Goal: Task Accomplishment & Management: Complete application form

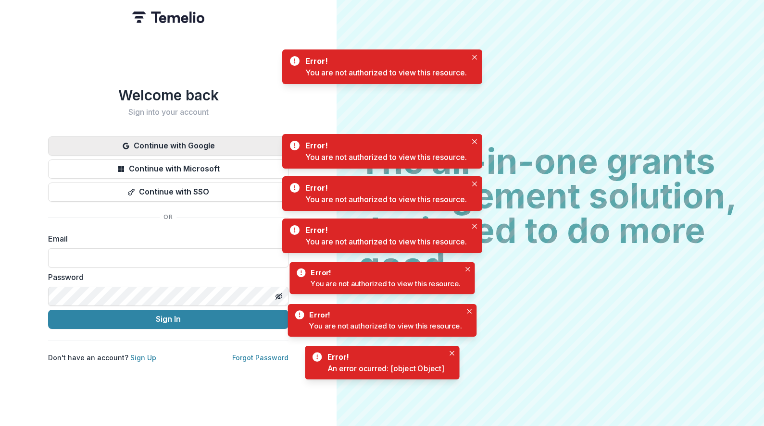
click at [209, 149] on button "Continue with Google" at bounding box center [168, 146] width 240 height 19
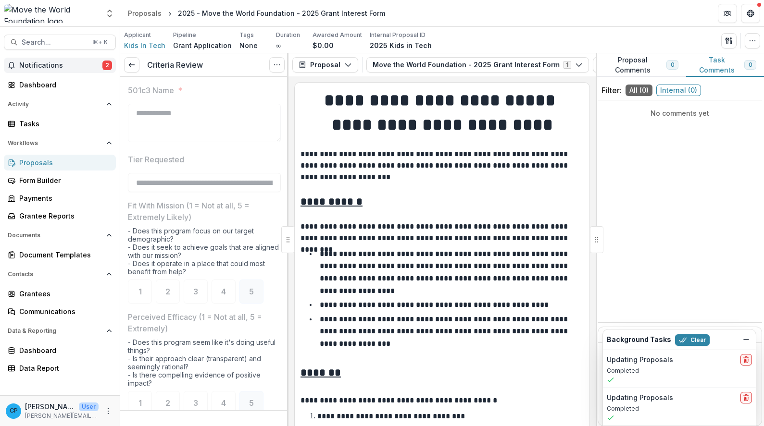
click at [88, 65] on span "Notifications" at bounding box center [60, 66] width 83 height 8
click at [50, 124] on div "Tasks" at bounding box center [63, 124] width 89 height 10
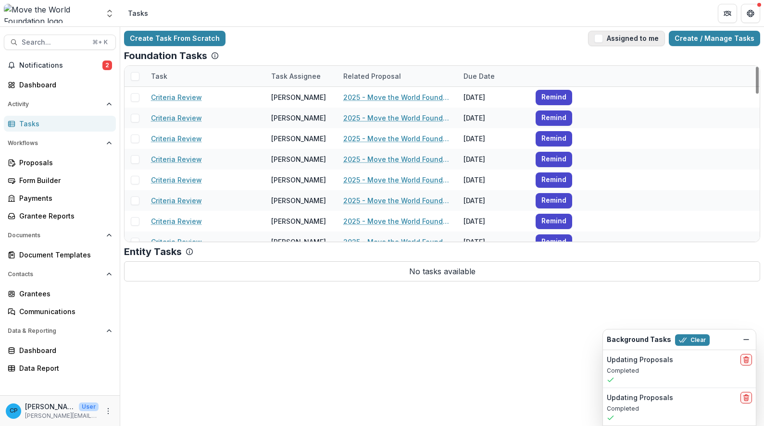
click at [640, 37] on button "Assigned to me" at bounding box center [626, 38] width 77 height 15
click at [50, 350] on div "Dashboard" at bounding box center [63, 351] width 89 height 10
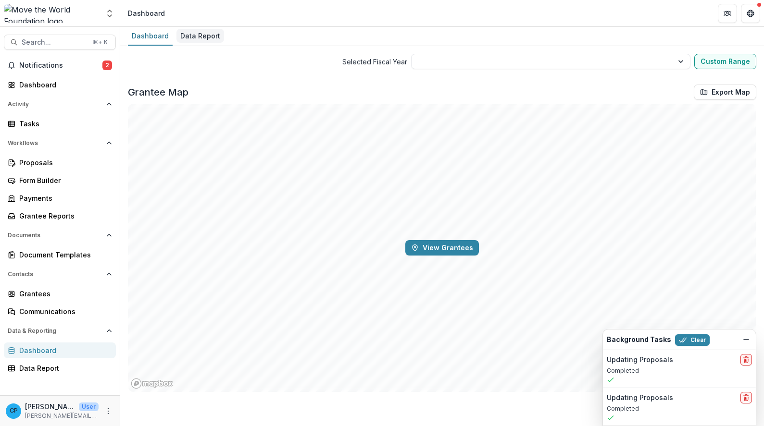
click at [183, 37] on div "Data Report" at bounding box center [200, 36] width 48 height 14
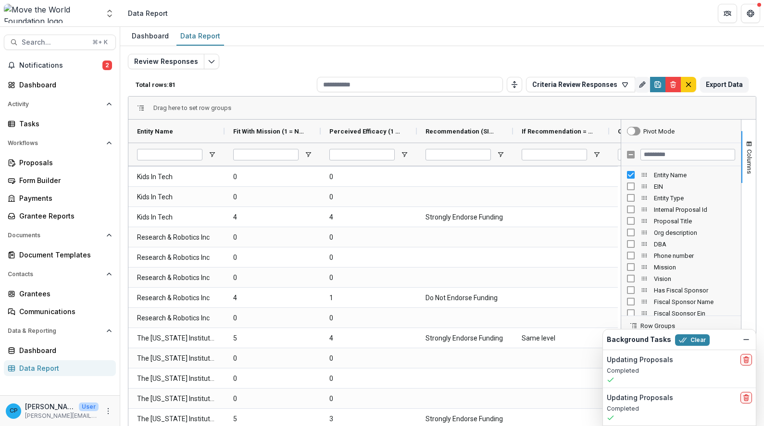
scroll to position [6, 0]
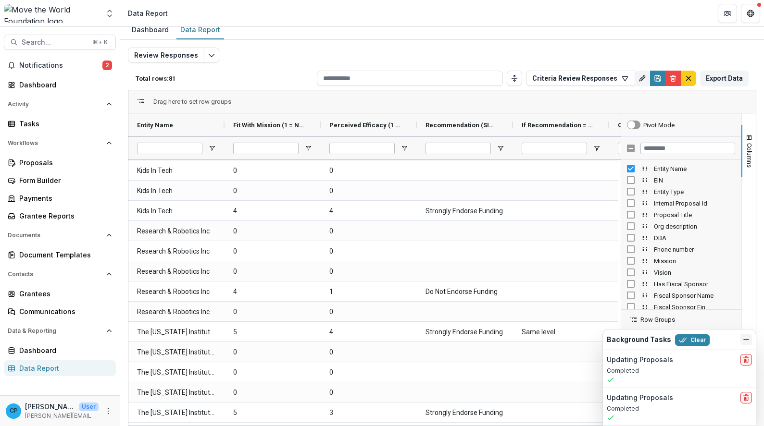
click at [748, 337] on icon "Dismiss" at bounding box center [746, 340] width 8 height 8
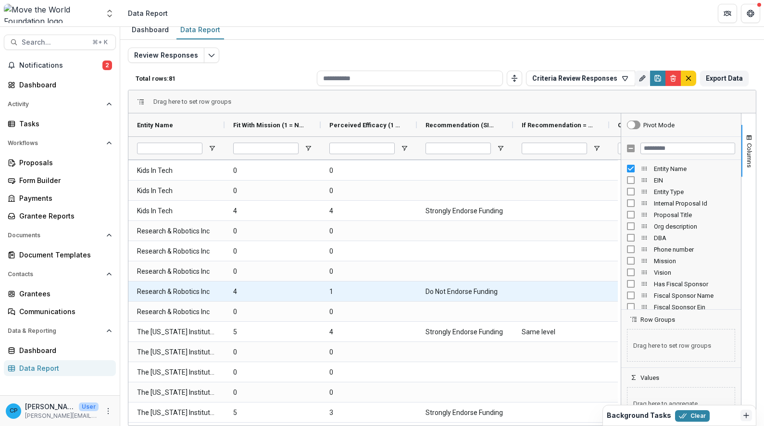
click at [458, 297] on \(SINGLE_RESPONSE\)-927 "Do Not Endorse Funding" at bounding box center [465, 292] width 79 height 20
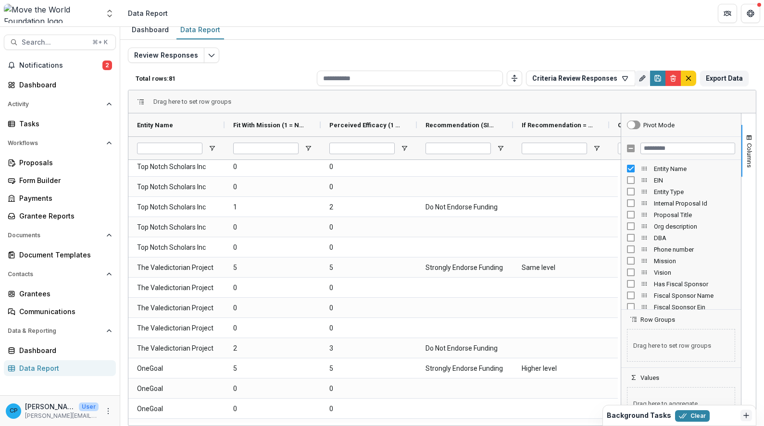
scroll to position [0, 0]
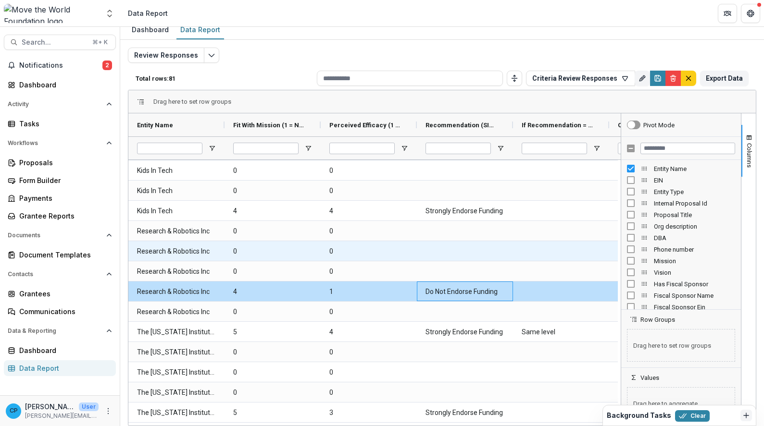
click at [173, 243] on Name-1596 "Research & Robotics Inc" at bounding box center [176, 252] width 79 height 20
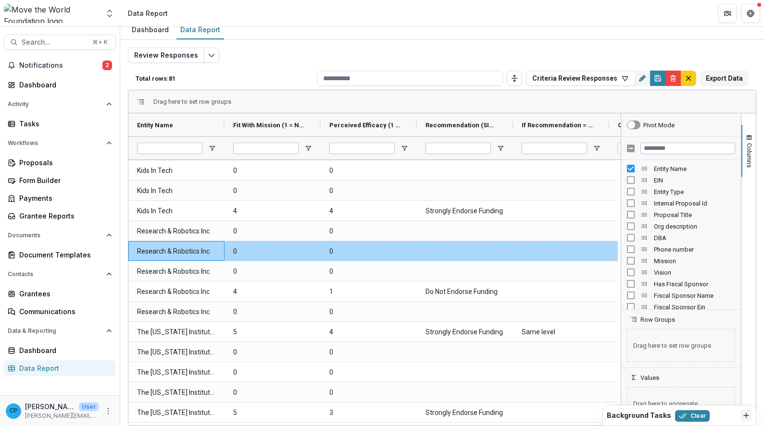
click at [173, 251] on Name-1596 "Research & Robotics Inc" at bounding box center [176, 252] width 79 height 20
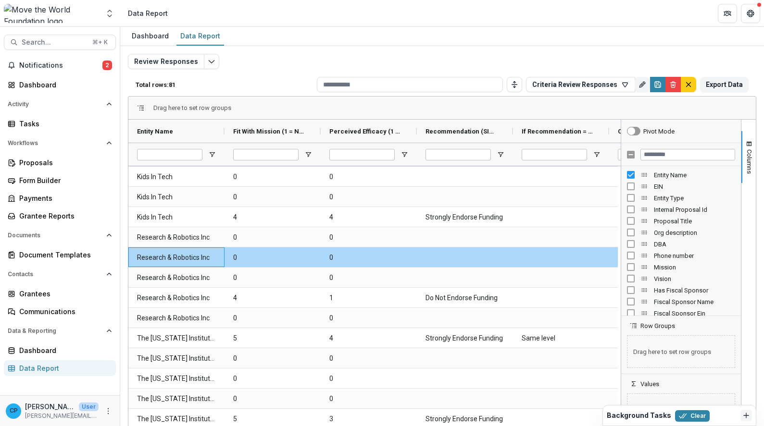
click at [160, 261] on Name-1596 "Research & Robotics Inc" at bounding box center [176, 258] width 79 height 20
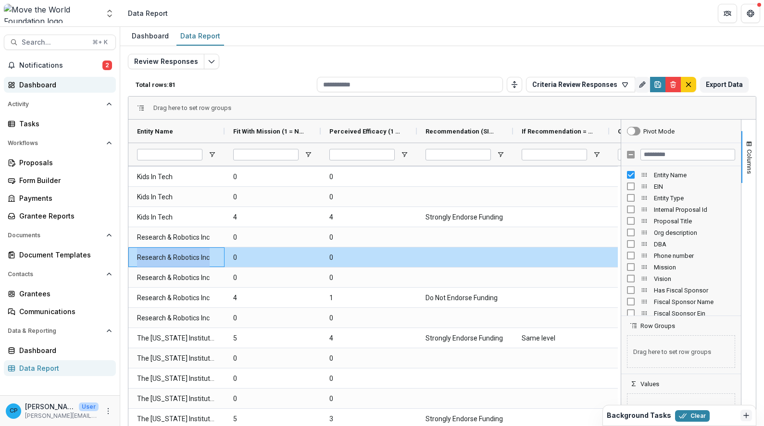
copy Name-1596 "Research & Robotics Inc"
click at [69, 44] on span "Search..." at bounding box center [54, 42] width 65 height 8
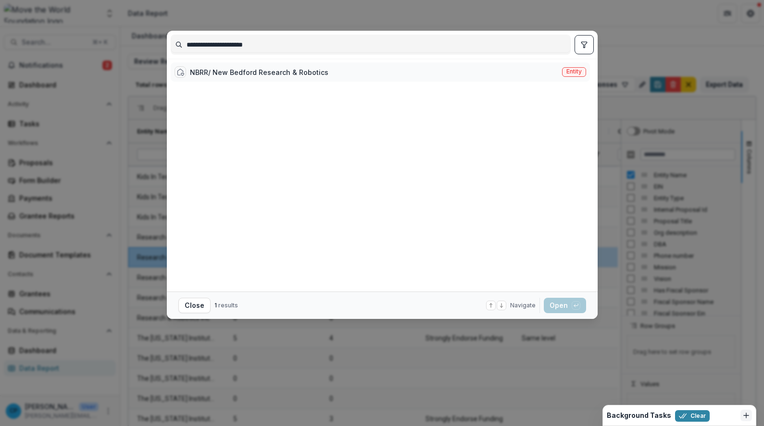
type input "**********"
click at [322, 74] on div "NBRR/ New Bedford Research & Robotics" at bounding box center [259, 72] width 138 height 10
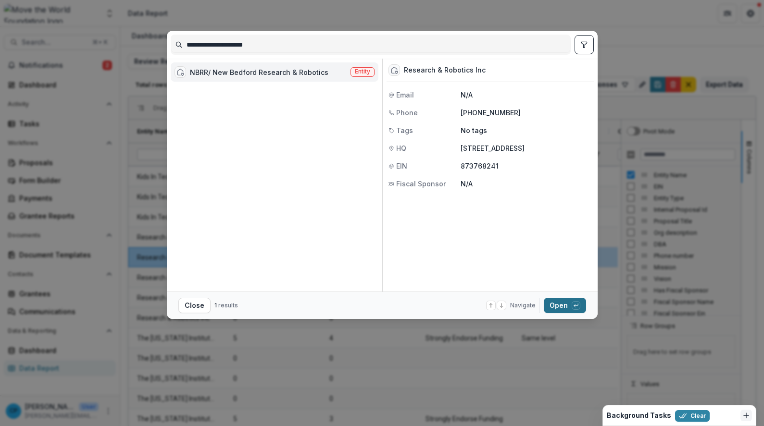
click at [563, 302] on button "Open with enter key" at bounding box center [565, 305] width 42 height 15
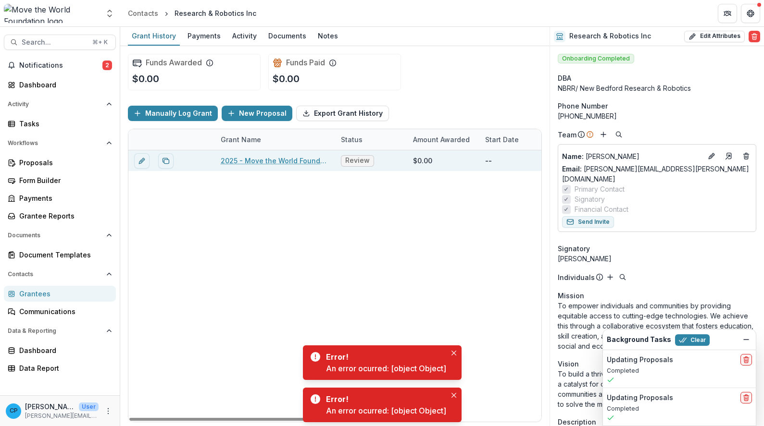
click at [280, 164] on link "2025 - Move the World Foundation - 2025 Grant Interest Form" at bounding box center [275, 161] width 109 height 10
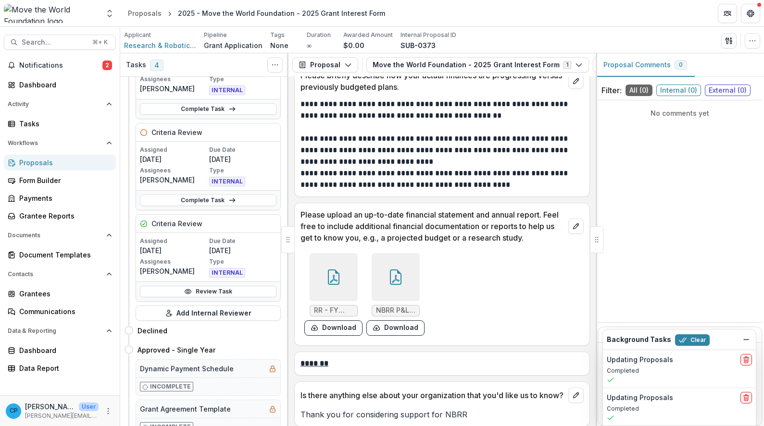
click at [194, 295] on link "Review Task" at bounding box center [208, 292] width 137 height 12
